Goal: Information Seeking & Learning: Learn about a topic

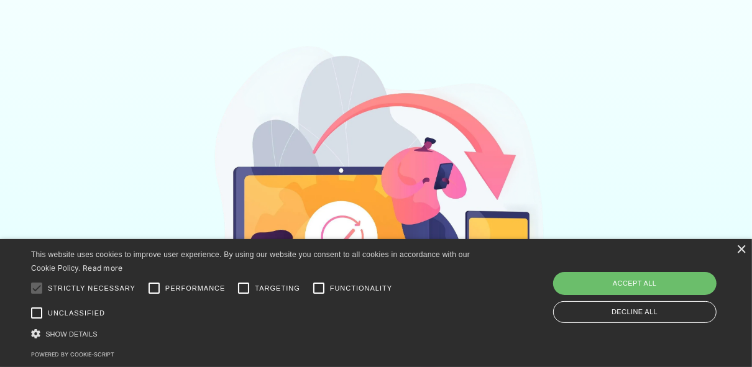
scroll to position [348, 0]
click at [742, 252] on div "×" at bounding box center [741, 250] width 9 height 9
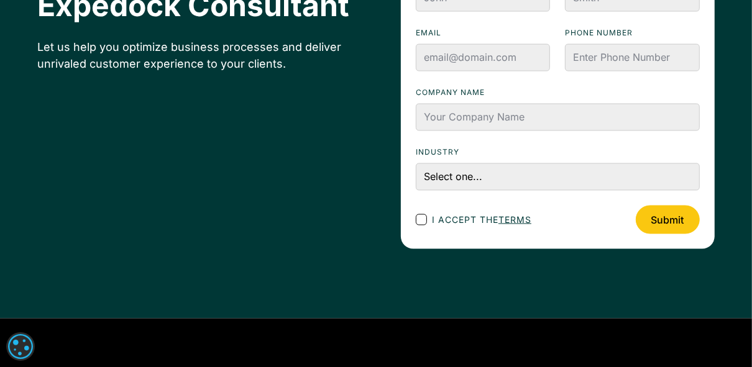
scroll to position [4585, 0]
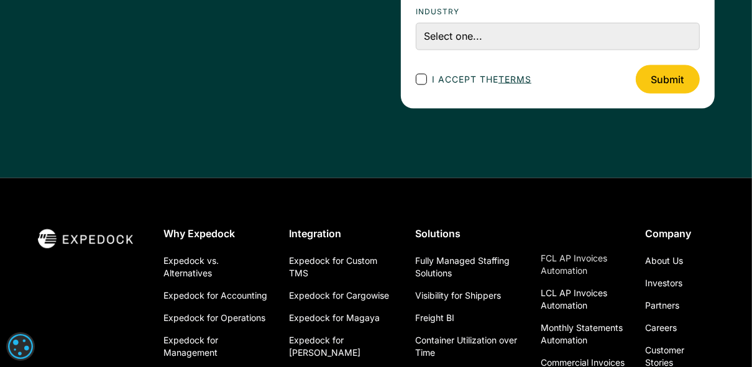
click at [577, 248] on link "FCL AP Invoices Automation" at bounding box center [583, 265] width 85 height 35
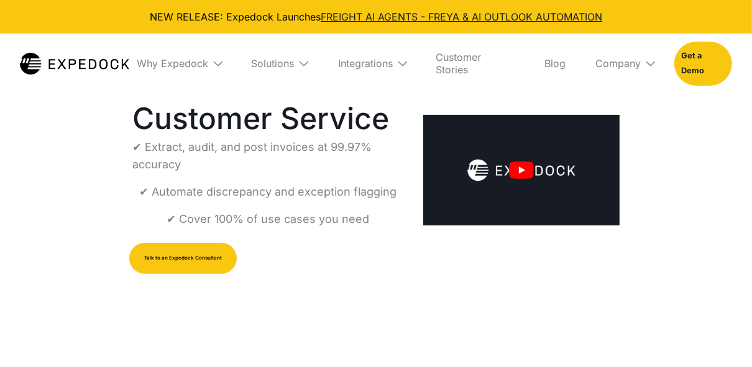
scroll to position [149, 0]
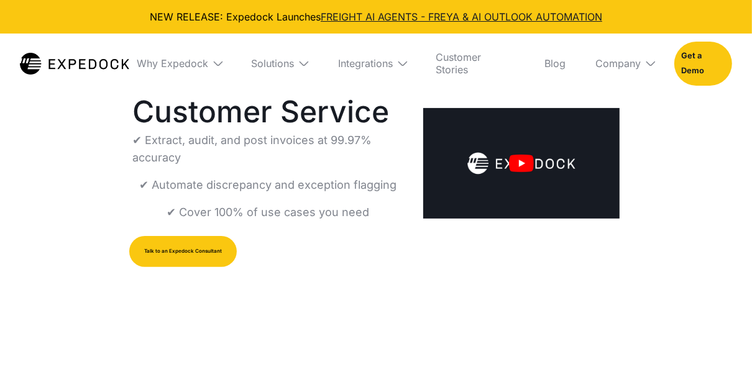
click at [526, 169] on img at bounding box center [521, 163] width 196 height 111
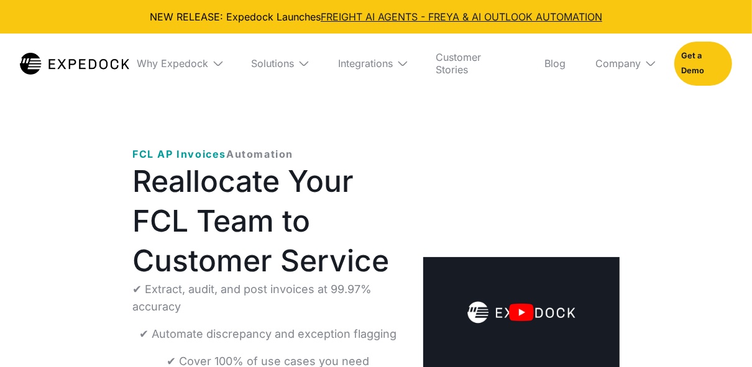
select select
click at [538, 318] on img at bounding box center [521, 312] width 196 height 111
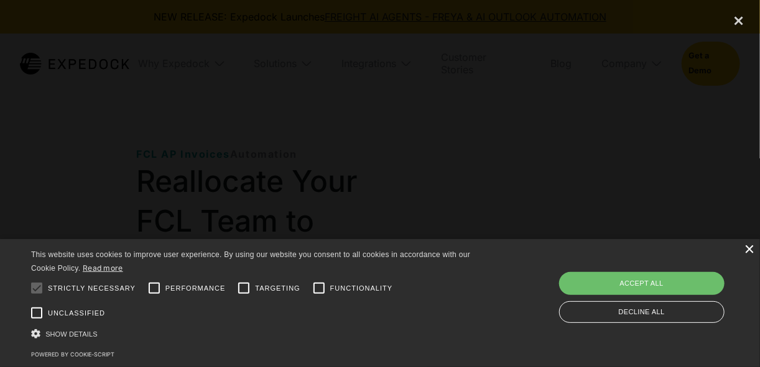
click at [748, 249] on div "×" at bounding box center [748, 250] width 9 height 9
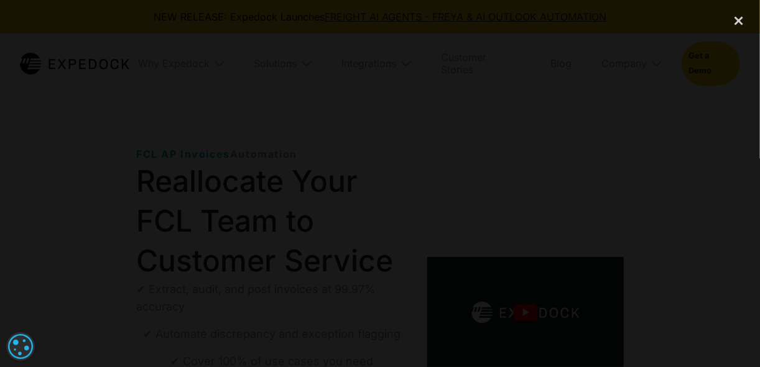
scroll to position [149, 0]
